Goal: Information Seeking & Learning: Learn about a topic

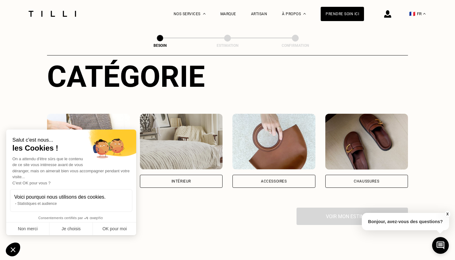
scroll to position [72, 0]
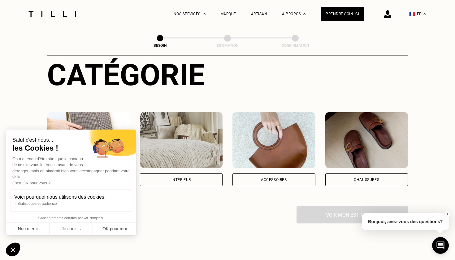
click at [116, 229] on button "OK pour moi" at bounding box center [114, 228] width 43 height 13
checkbox input "true"
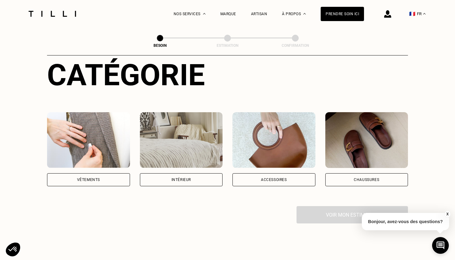
click at [94, 178] on div "Vêtements" at bounding box center [88, 180] width 23 height 4
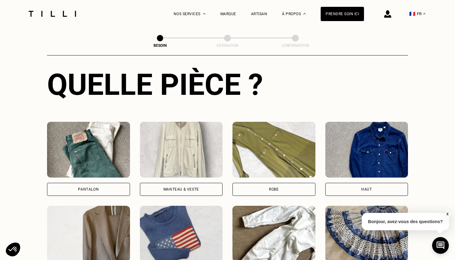
scroll to position [232, 0]
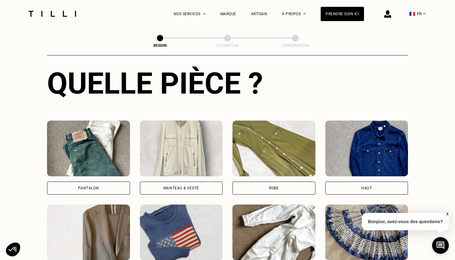
click at [91, 186] on div "Pantalon" at bounding box center [88, 188] width 21 height 4
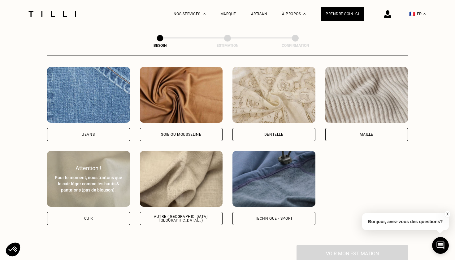
scroll to position [664, 0]
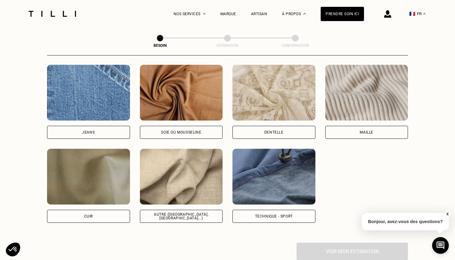
click at [367, 130] on div "Maille" at bounding box center [367, 132] width 14 height 4
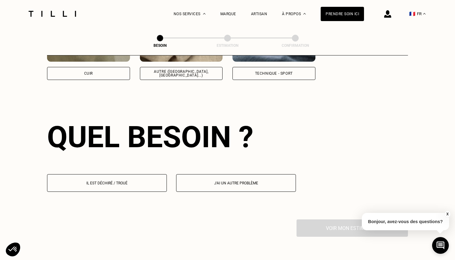
scroll to position [830, 0]
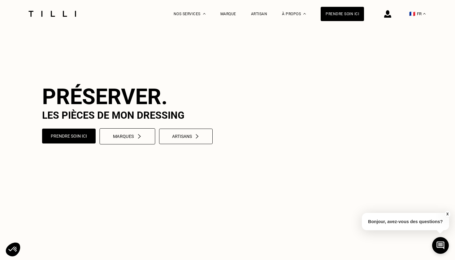
click at [129, 139] on div "Marques" at bounding box center [127, 135] width 29 height 5
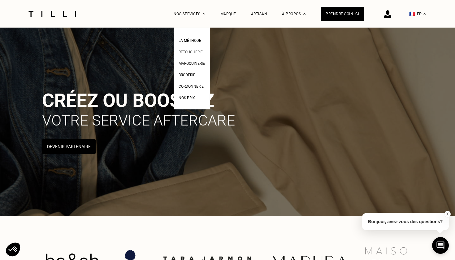
click at [188, 51] on span "Retoucherie" at bounding box center [191, 52] width 24 height 4
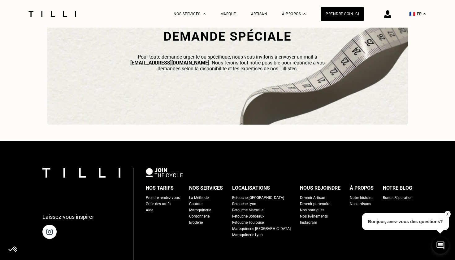
scroll to position [1870, 0]
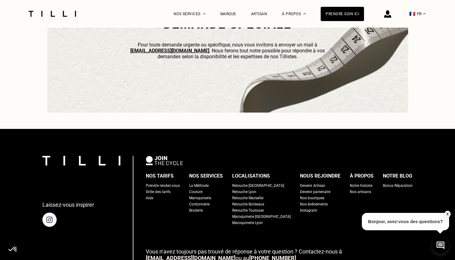
click at [167, 191] on div "Grille des tarifs" at bounding box center [158, 192] width 25 height 6
select select "FR"
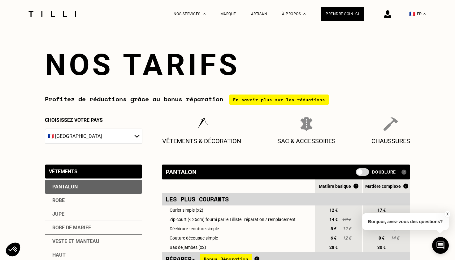
click at [269, 99] on div "En savoir plus sur les réductions" at bounding box center [279, 99] width 99 height 10
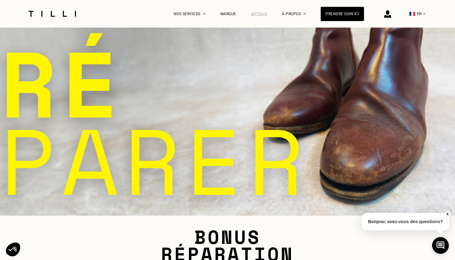
click at [260, 15] on div "Artisan" at bounding box center [259, 14] width 16 height 4
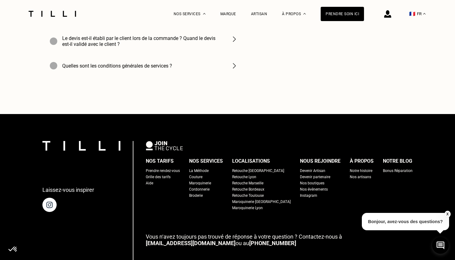
scroll to position [2295, 0]
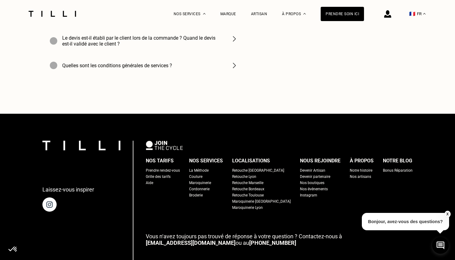
click at [258, 167] on div "Retouche [GEOGRAPHIC_DATA]" at bounding box center [258, 170] width 52 height 6
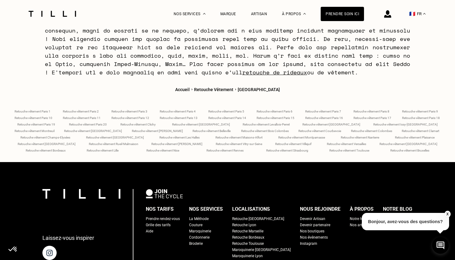
scroll to position [2509, 0]
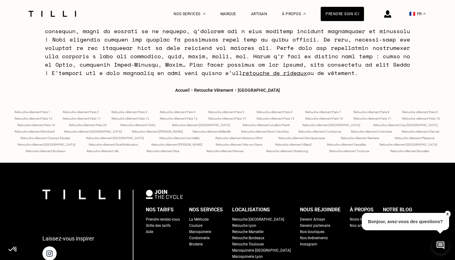
click at [221, 123] on span "Retouche vêtement [GEOGRAPHIC_DATA]" at bounding box center [201, 124] width 58 height 3
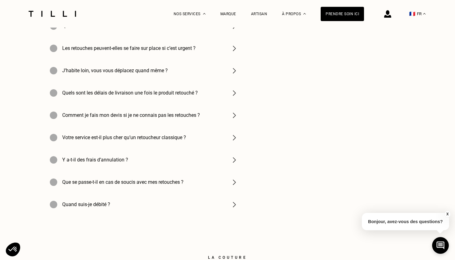
scroll to position [2100, 0]
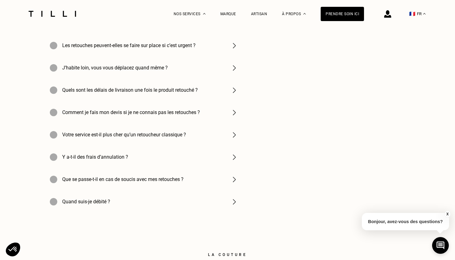
click at [106, 134] on h4 "Votre service est-il plus cher qu’un retoucheur classique ?" at bounding box center [124, 135] width 124 height 6
click at [234, 134] on img at bounding box center [234, 134] width 7 height 7
click at [234, 135] on img at bounding box center [234, 134] width 7 height 7
click at [55, 134] on div at bounding box center [53, 134] width 7 height 7
click at [235, 136] on img at bounding box center [234, 134] width 7 height 7
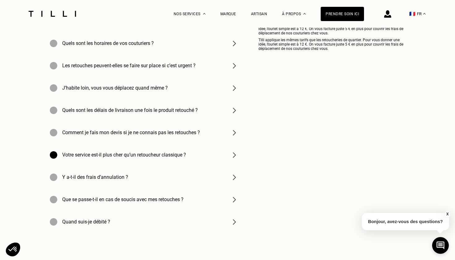
scroll to position [2081, 0]
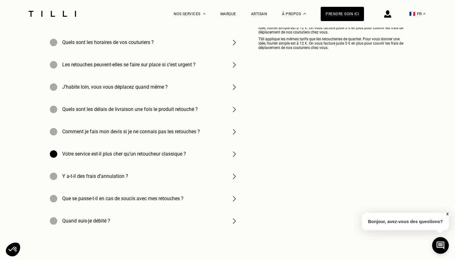
click at [234, 131] on img at bounding box center [234, 131] width 7 height 7
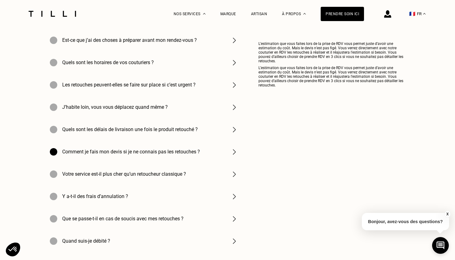
scroll to position [2062, 0]
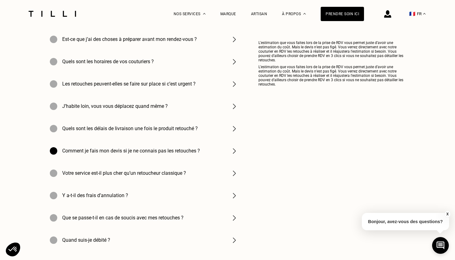
click at [234, 86] on img at bounding box center [234, 83] width 7 height 7
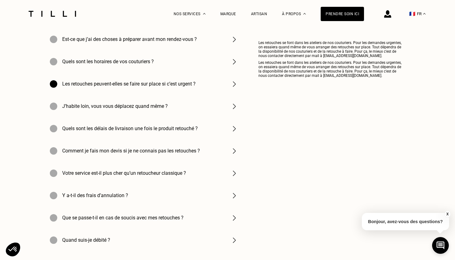
click at [236, 60] on img at bounding box center [234, 61] width 7 height 7
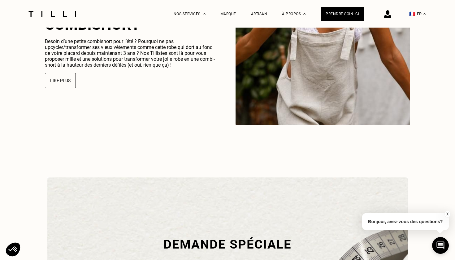
scroll to position [1611, 0]
